Goal: Task Accomplishment & Management: Manage account settings

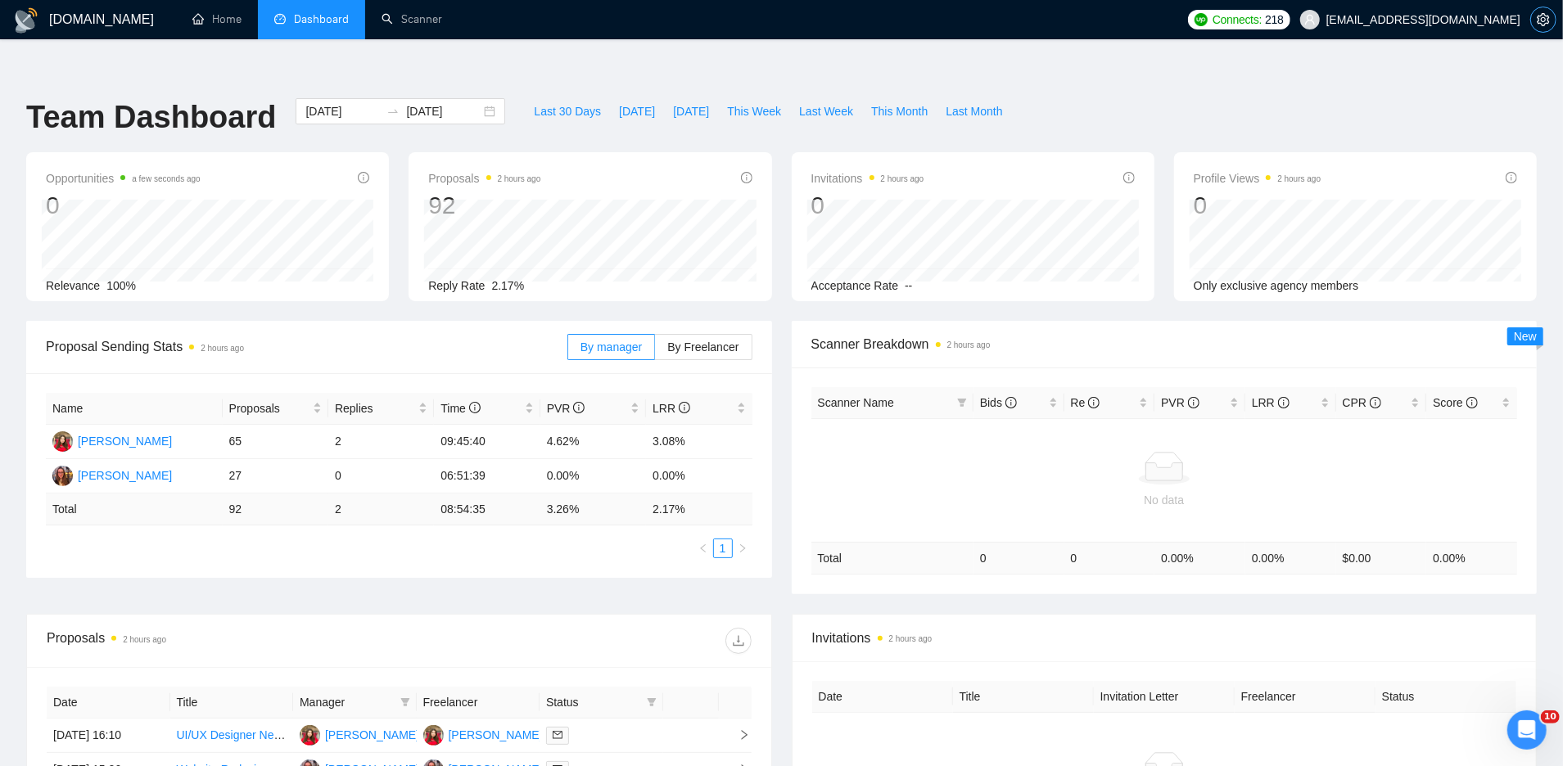
click at [1538, 13] on icon "setting" at bounding box center [1543, 19] width 13 height 13
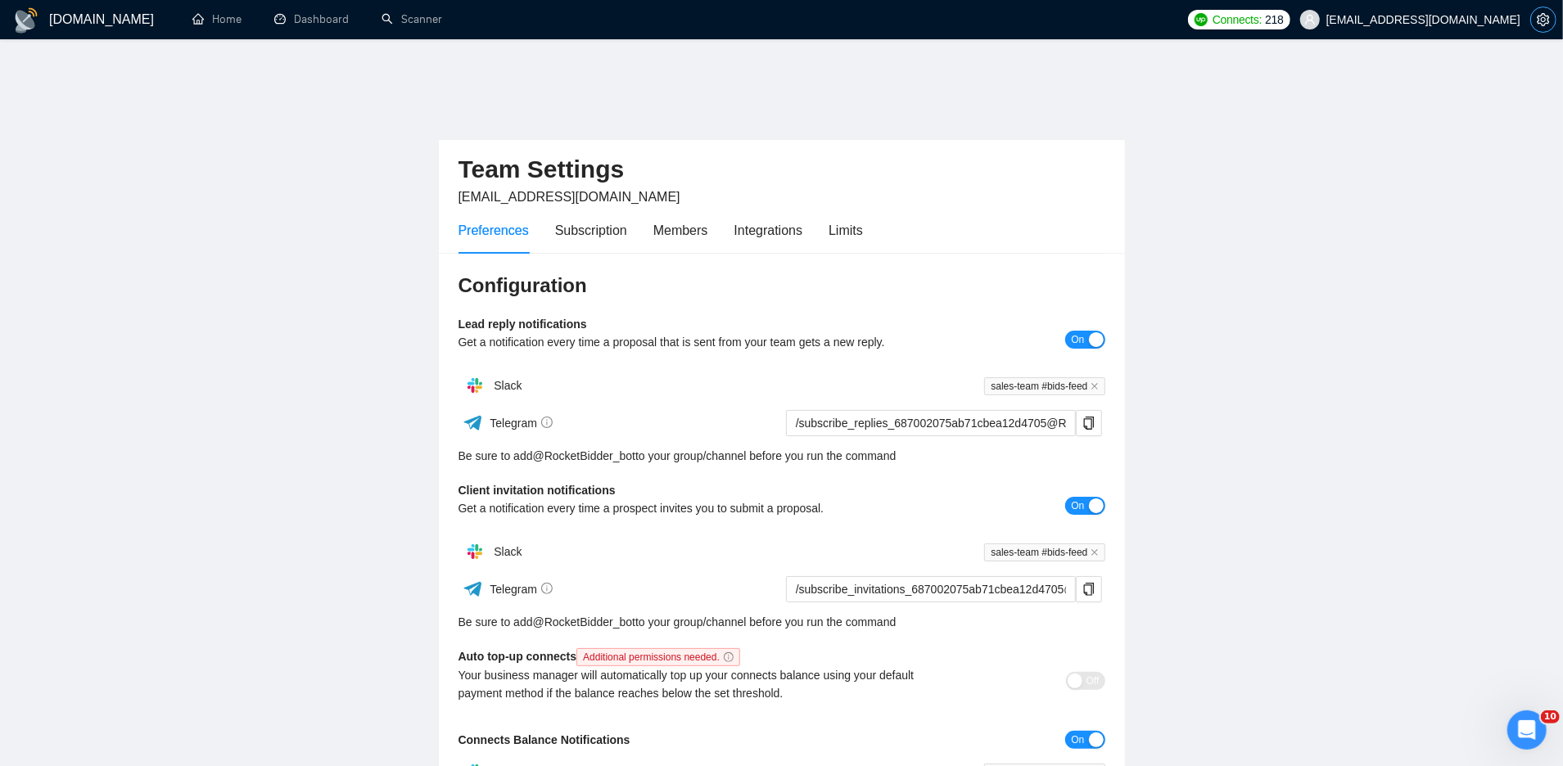
click at [1548, 24] on icon "setting" at bounding box center [1543, 19] width 12 height 13
click at [1544, 25] on icon "setting" at bounding box center [1543, 19] width 12 height 13
click at [1543, 24] on icon "setting" at bounding box center [1543, 19] width 13 height 13
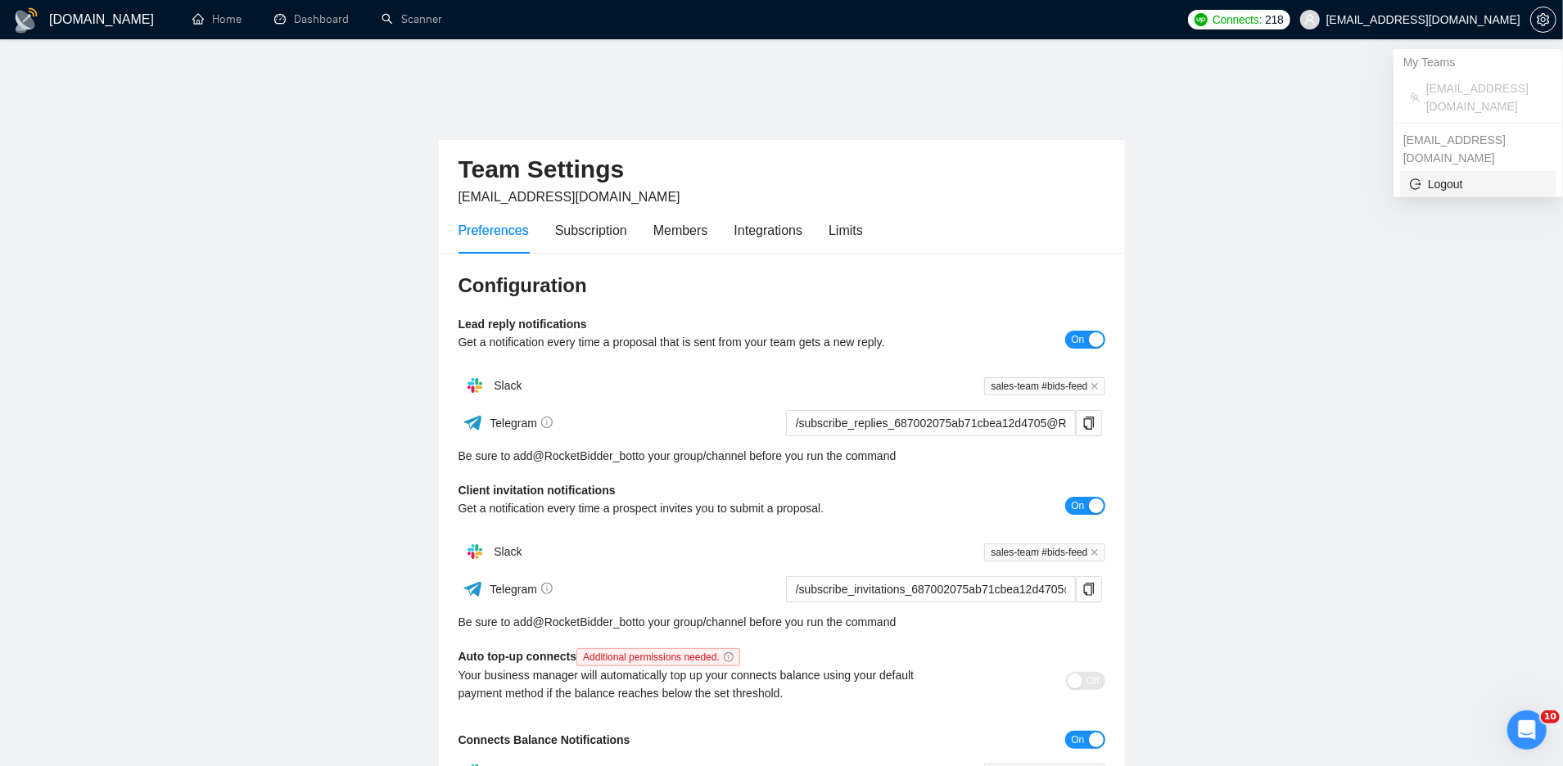
click at [1441, 175] on span "Logout" at bounding box center [1478, 184] width 137 height 18
